Goal: Task Accomplishment & Management: Manage account settings

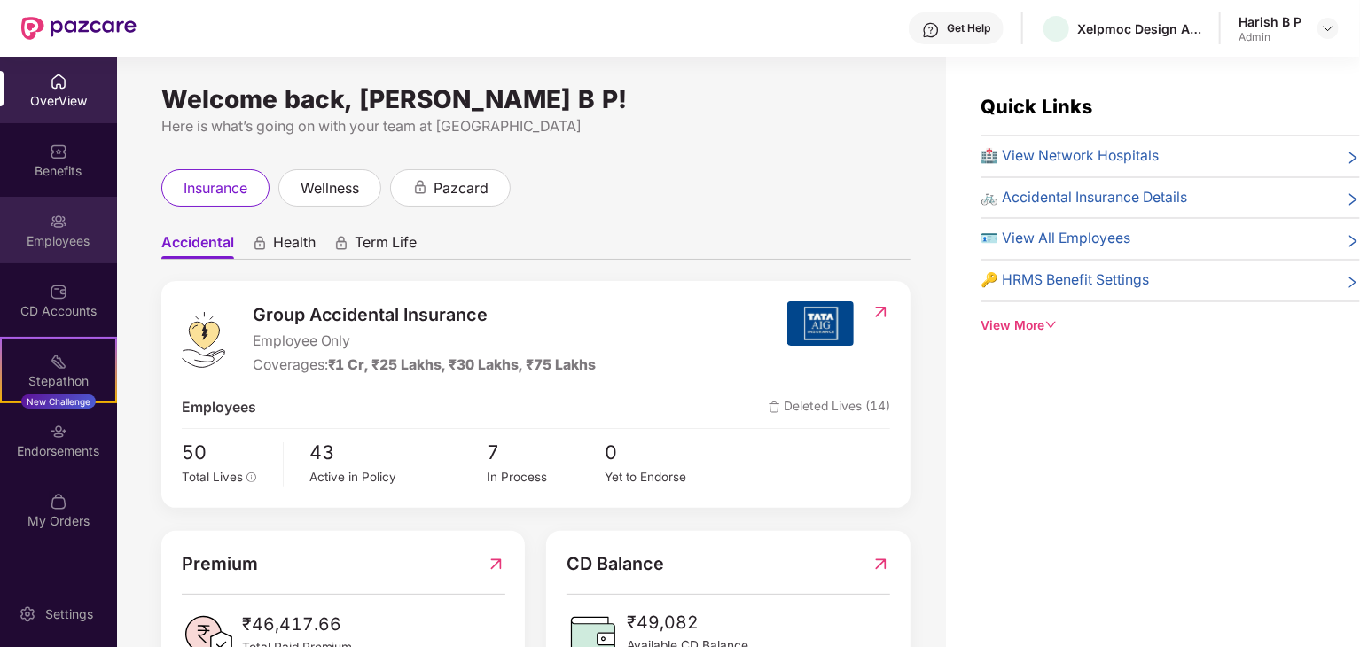
click at [58, 214] on img at bounding box center [59, 222] width 18 height 18
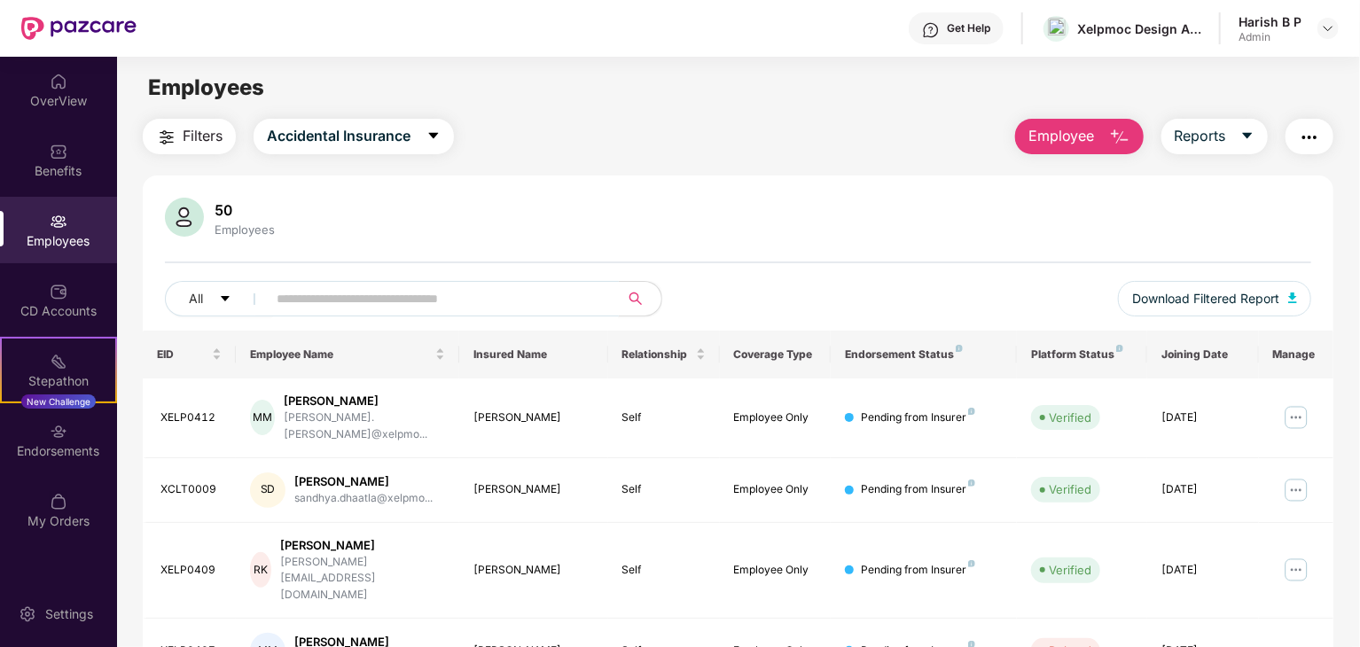
click at [365, 288] on input "text" at bounding box center [436, 299] width 318 height 27
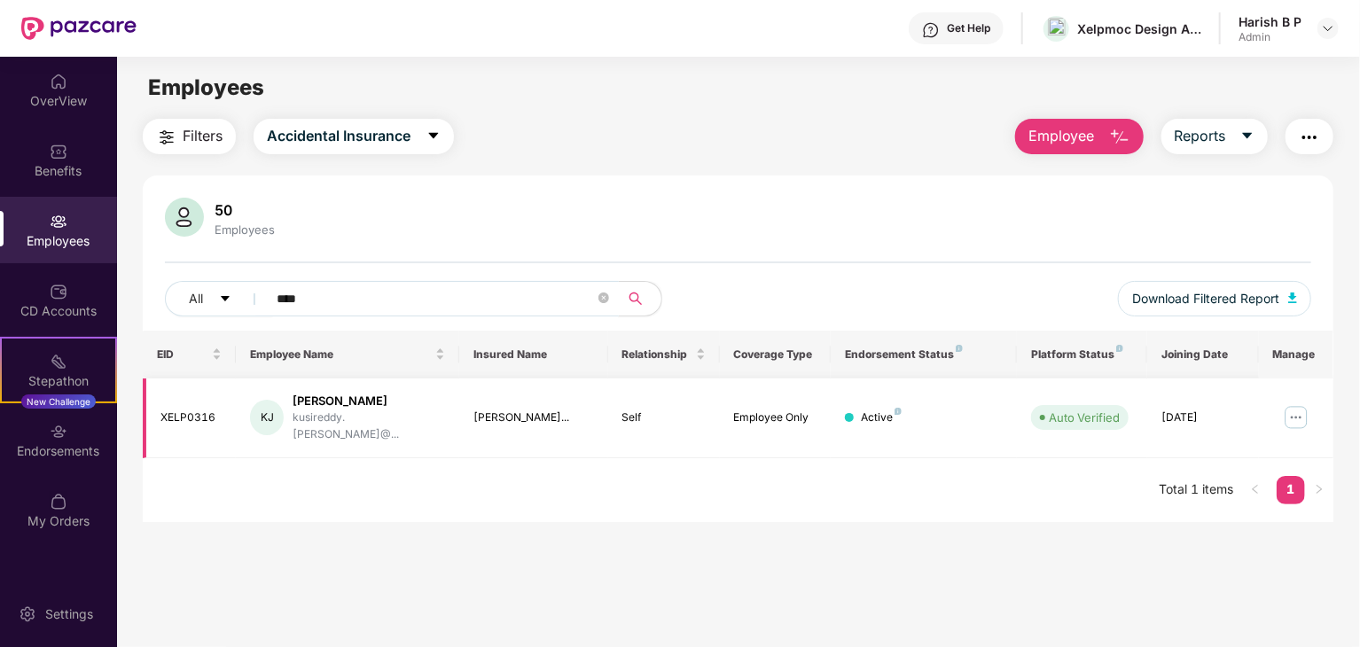
type input "****"
click at [1295, 409] on img at bounding box center [1296, 418] width 28 height 28
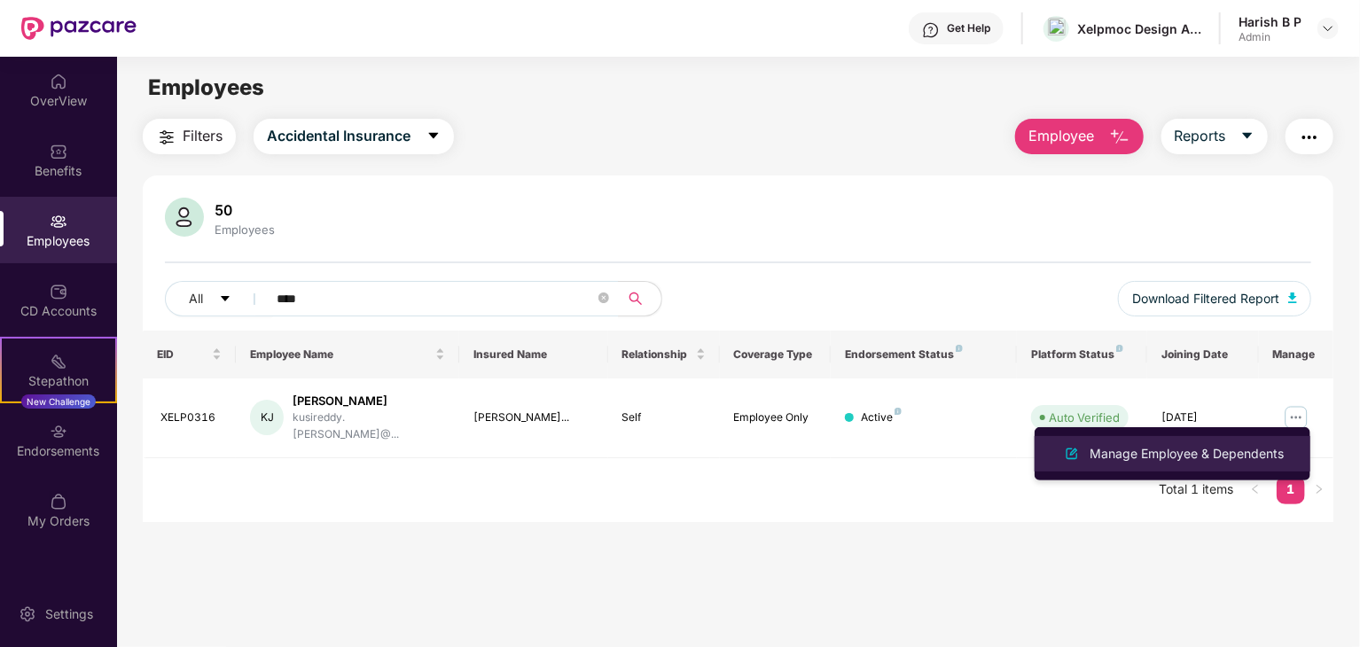
click at [1195, 451] on div "Manage Employee & Dependents" at bounding box center [1186, 454] width 201 height 20
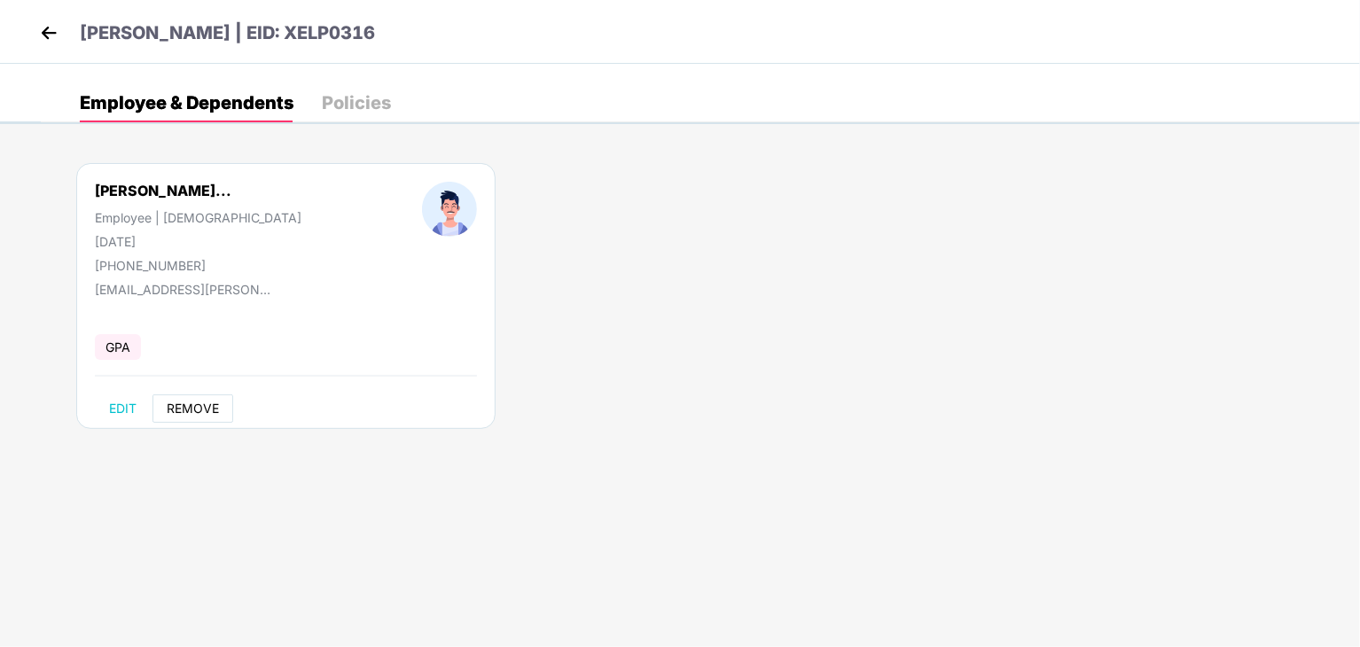
click at [194, 415] on span "REMOVE" at bounding box center [193, 409] width 52 height 14
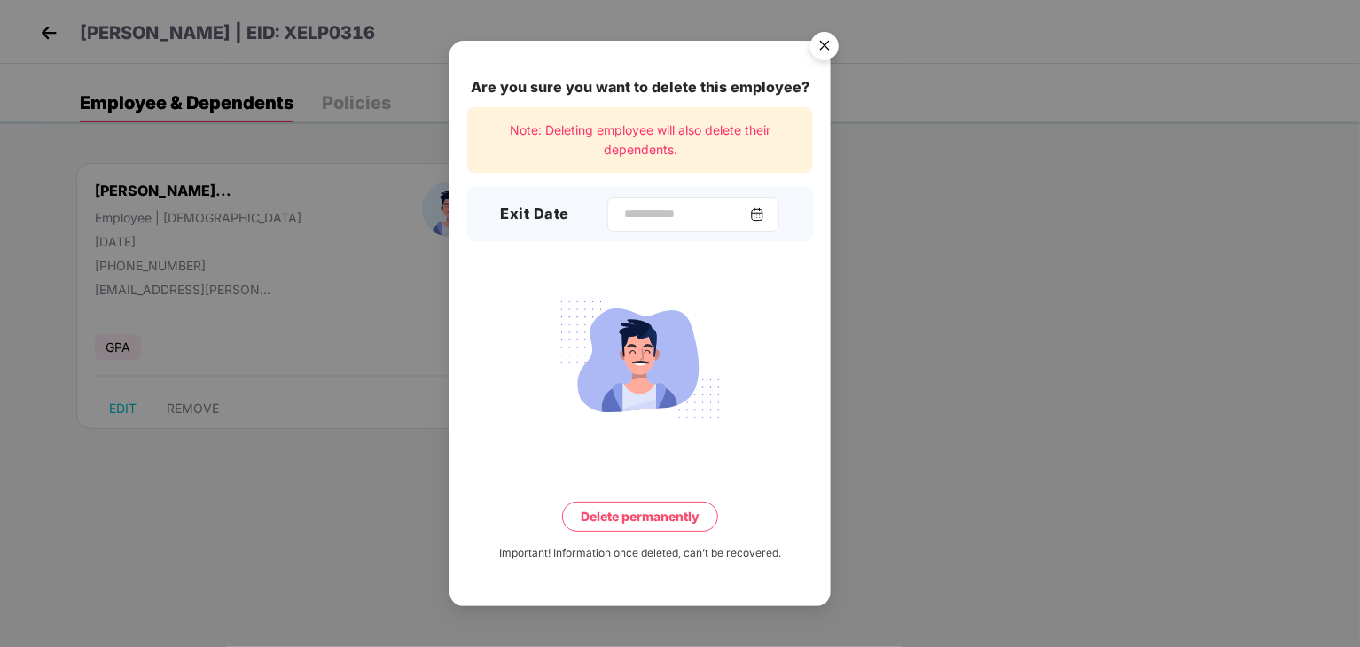
click at [764, 210] on img at bounding box center [757, 215] width 14 height 14
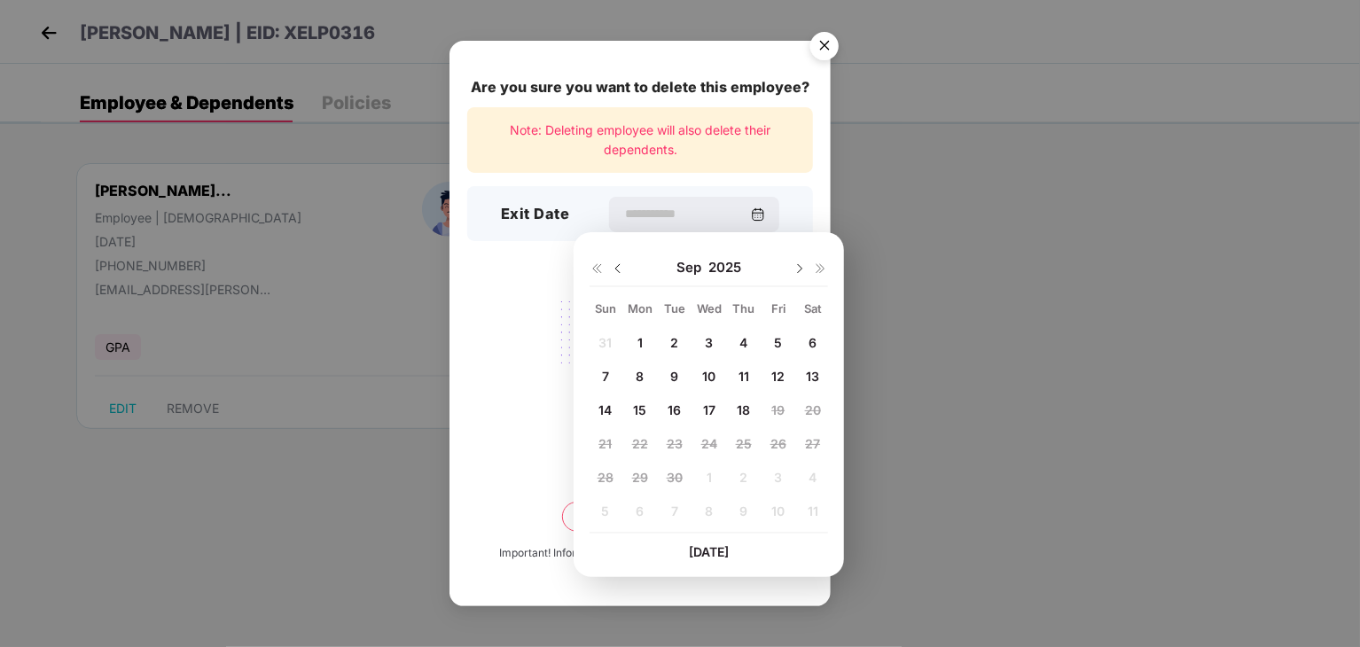
click at [708, 373] on span "10" at bounding box center [708, 376] width 13 height 15
type input "**********"
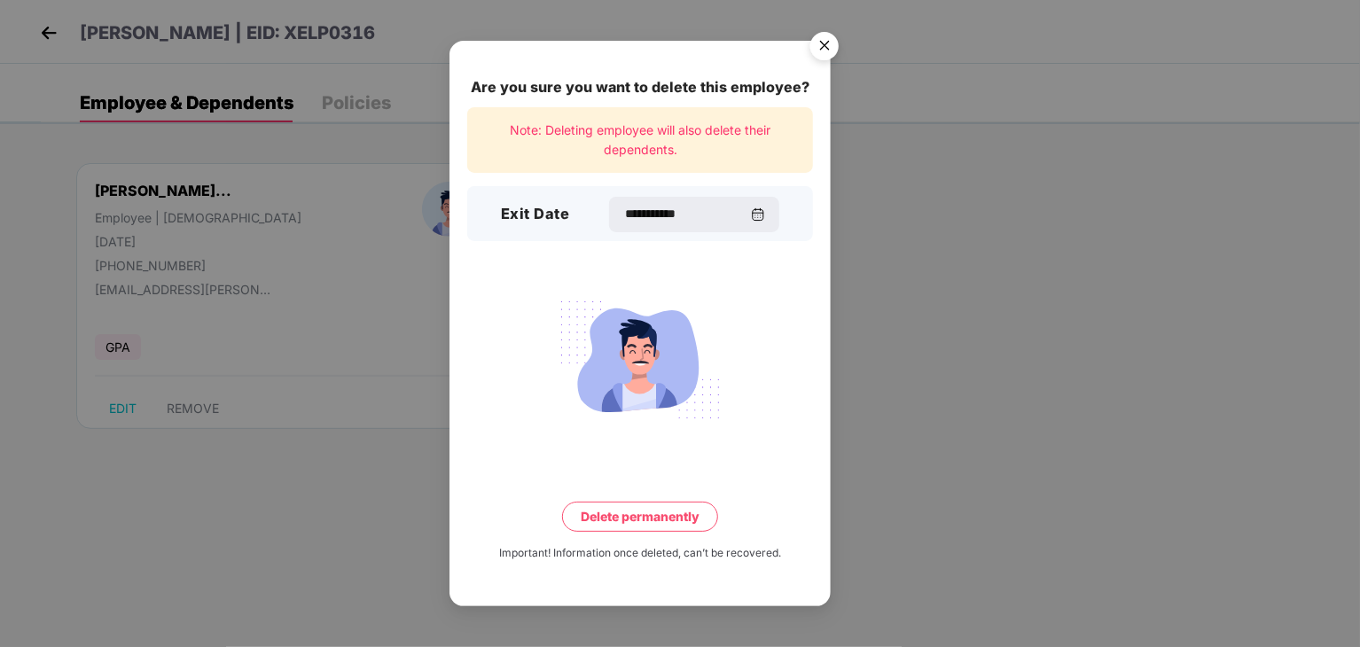
click at [637, 518] on button "Delete permanently" at bounding box center [640, 517] width 156 height 30
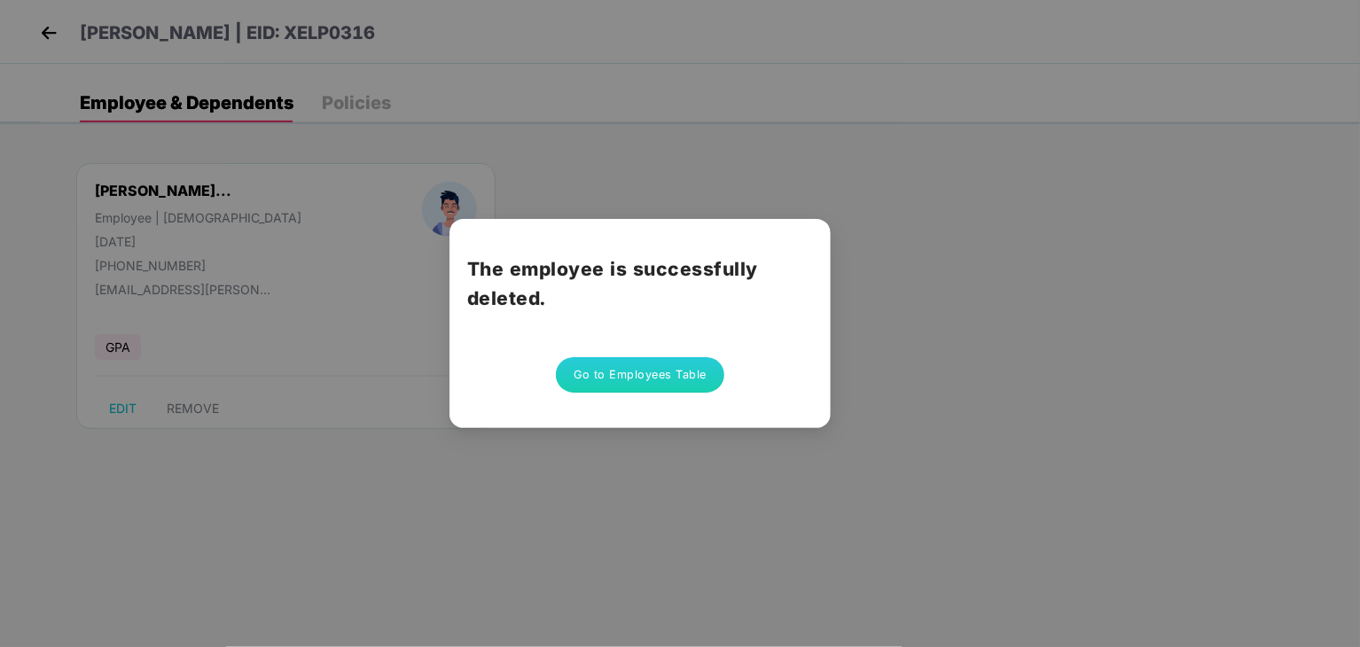
click at [596, 375] on button "Go to Employees Table" at bounding box center [640, 374] width 169 height 35
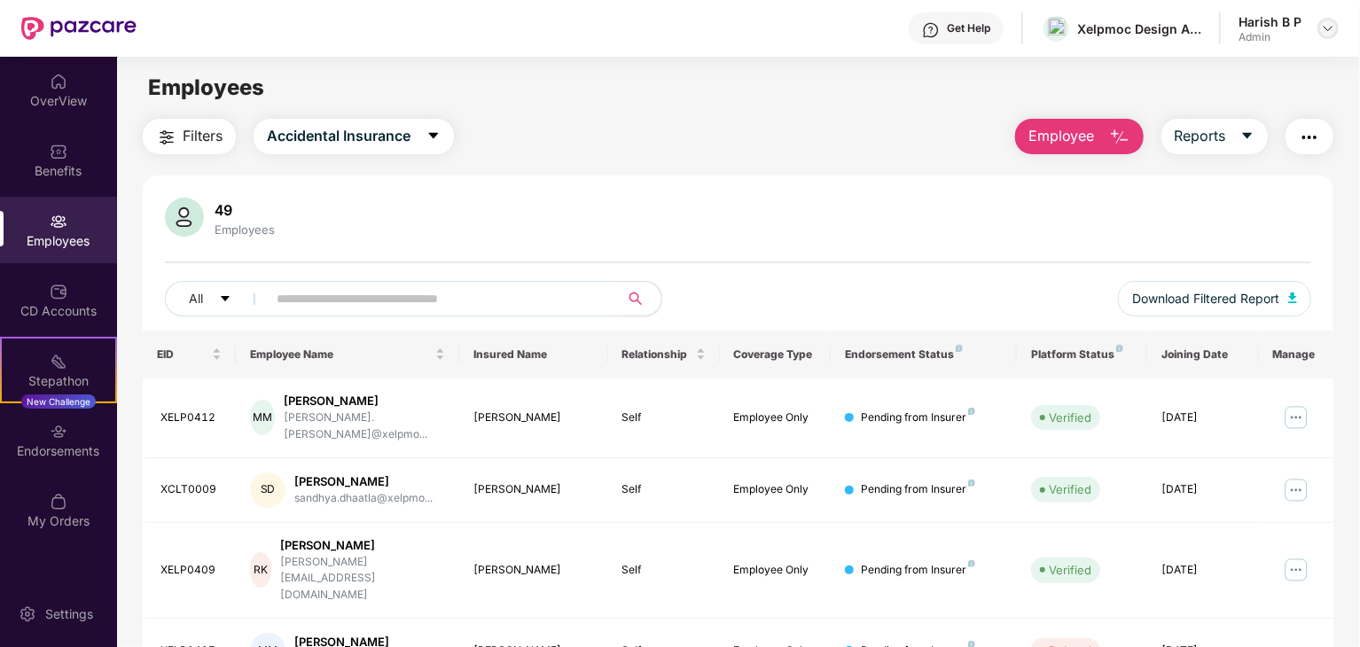
click at [1327, 32] on img at bounding box center [1328, 28] width 14 height 14
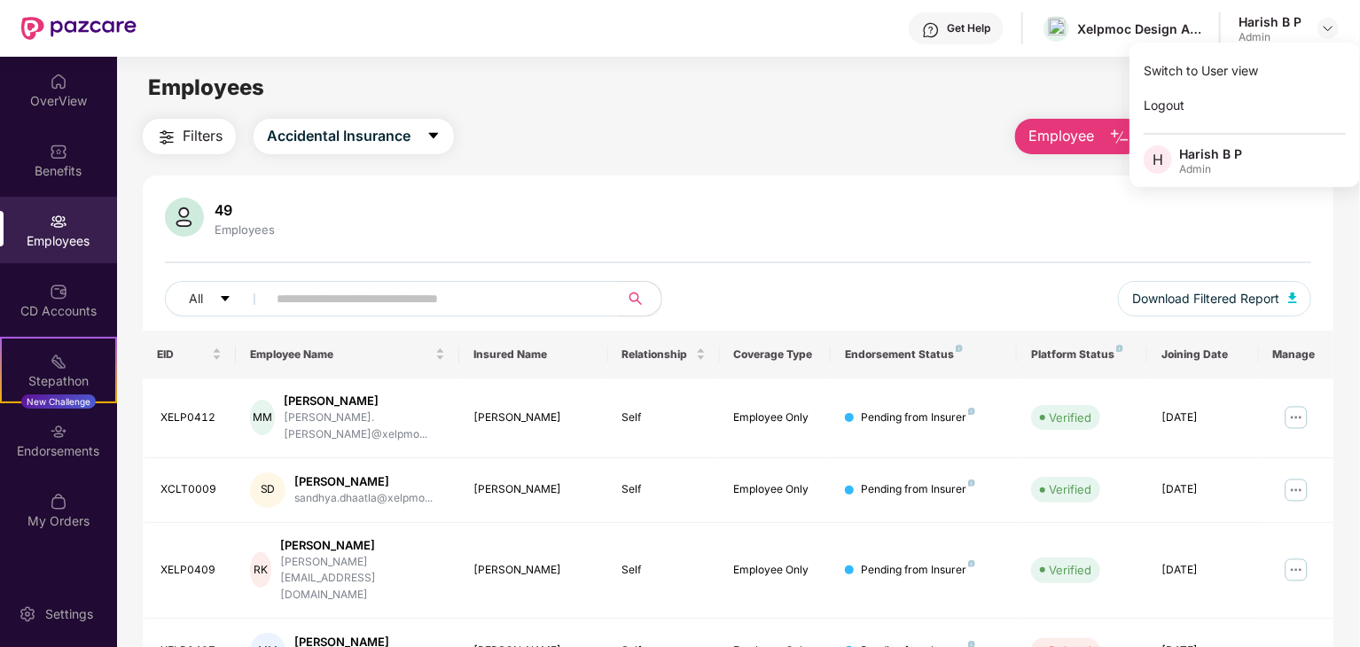
drag, startPoint x: 1149, startPoint y: 104, endPoint x: 1121, endPoint y: 81, distance: 36.6
click at [1149, 104] on div "Logout" at bounding box center [1245, 105] width 231 height 35
